Goal: Information Seeking & Learning: Learn about a topic

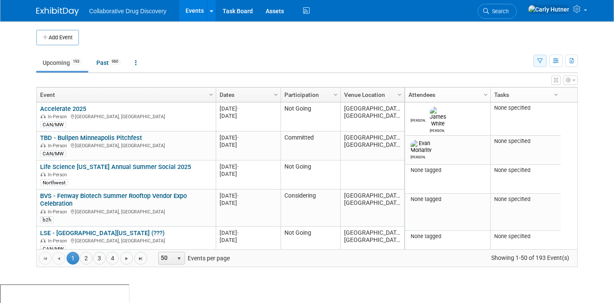
click at [539, 57] on button "button" at bounding box center [540, 61] width 13 height 12
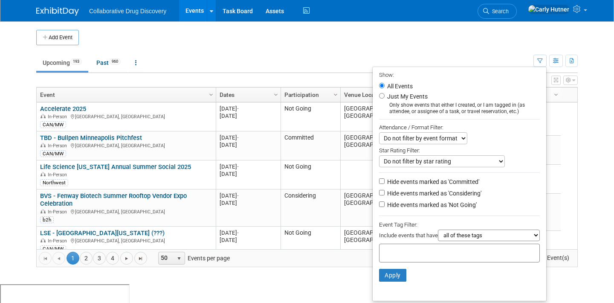
click at [454, 249] on div at bounding box center [459, 253] width 161 height 19
type input "no"
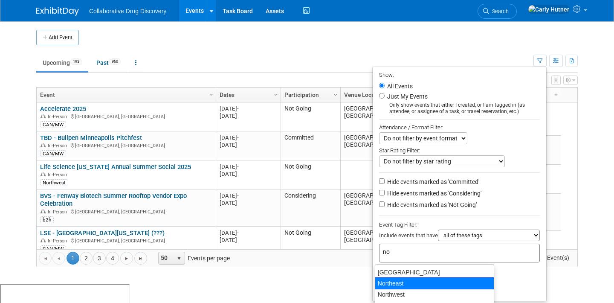
click at [449, 279] on div "Northeast" at bounding box center [434, 283] width 119 height 12
type input "Northeast"
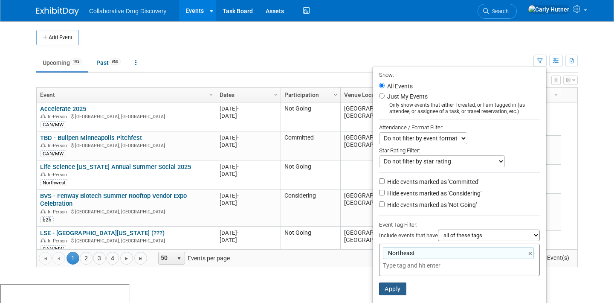
click at [391, 295] on button "Apply" at bounding box center [392, 288] width 27 height 13
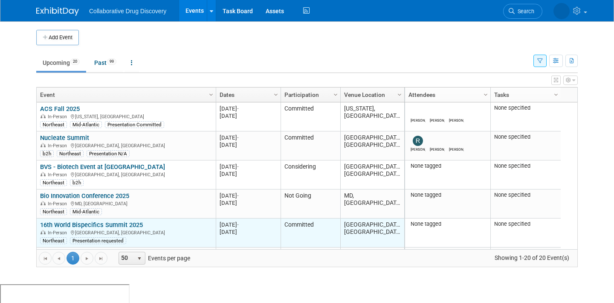
click at [137, 225] on link "16th World Bispecifics Summit 2025" at bounding box center [91, 225] width 103 height 8
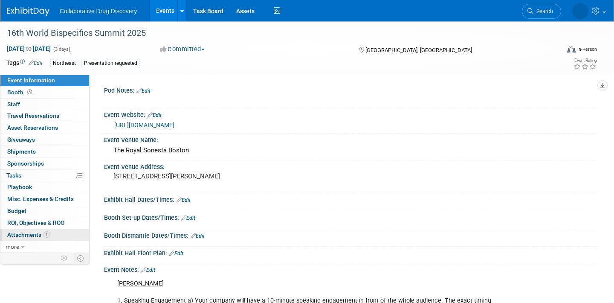
click at [67, 237] on link "1 Attachments 1" at bounding box center [44, 235] width 89 height 12
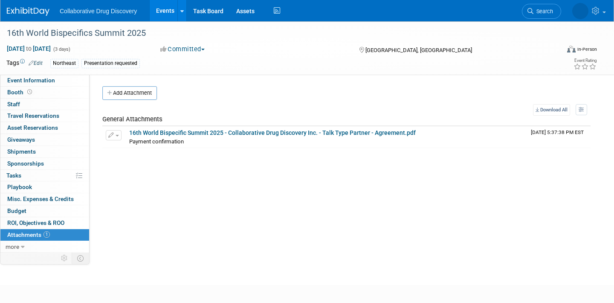
click at [170, 14] on link "Events" at bounding box center [165, 10] width 31 height 21
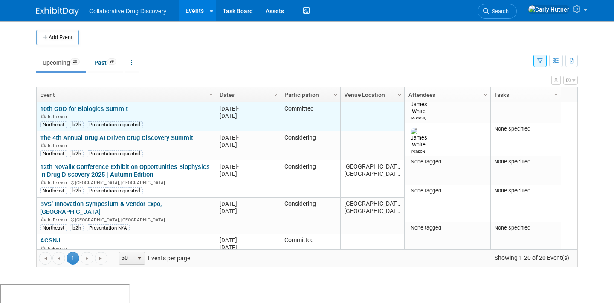
click at [145, 119] on div "In-Person" at bounding box center [126, 116] width 172 height 7
click at [112, 109] on link "10th CDD for Biologics Summit" at bounding box center [84, 109] width 88 height 8
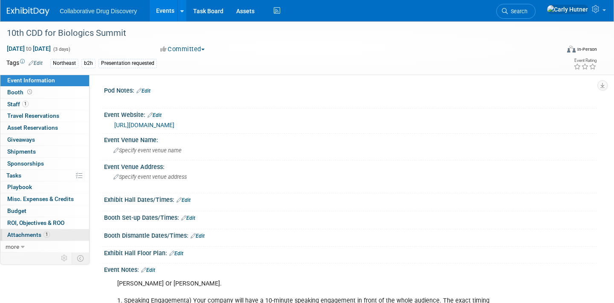
click at [27, 233] on span "Attachments 1" at bounding box center [28, 234] width 43 height 7
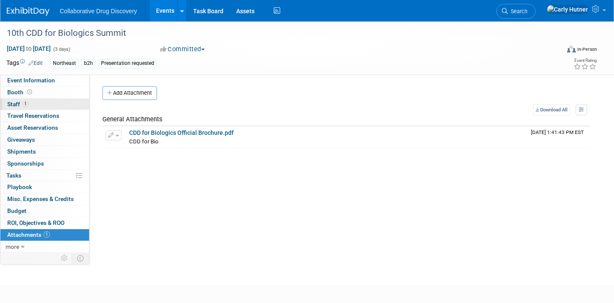
click at [17, 104] on span "Staff 1" at bounding box center [17, 104] width 21 height 7
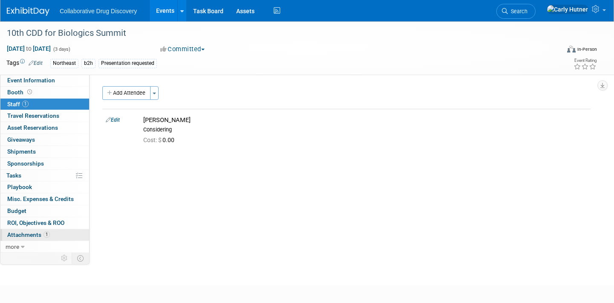
click at [26, 239] on link "1 Attachments 1" at bounding box center [44, 235] width 89 height 12
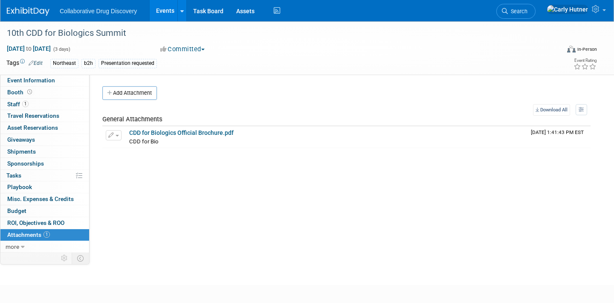
click at [168, 12] on link "Events" at bounding box center [165, 10] width 31 height 21
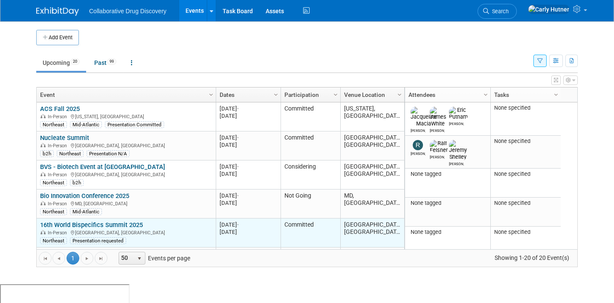
scroll to position [13, 0]
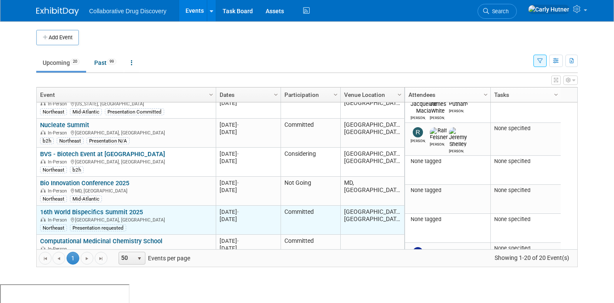
click at [117, 211] on link "16th World Bispecifics Summit 2025" at bounding box center [91, 212] width 103 height 8
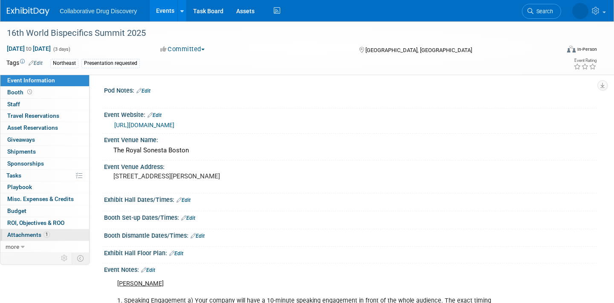
click at [26, 235] on span "Attachments 1" at bounding box center [28, 234] width 43 height 7
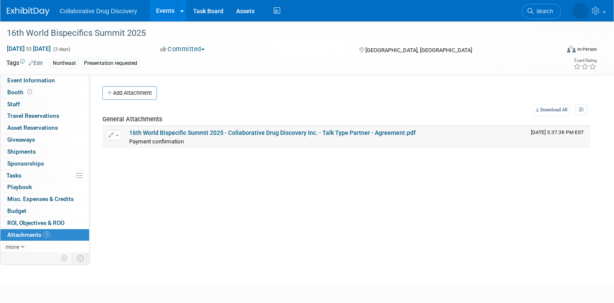
click at [223, 132] on link "16th World Bispecific Summit 2025 - Collaborative Drug Discovery Inc. - Talk Ty…" at bounding box center [272, 132] width 287 height 7
click at [226, 131] on link "16th World Bispecific Summit 2025 - Collaborative Drug Discovery Inc. - Talk Ty…" at bounding box center [272, 132] width 287 height 7
